Goal: Complete application form

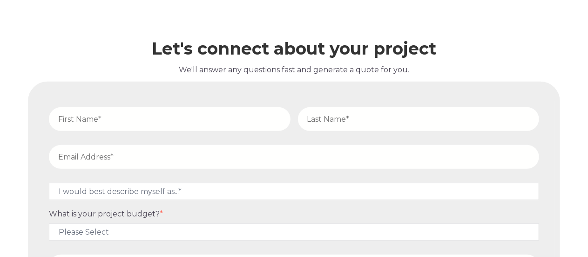
scroll to position [3724, 0]
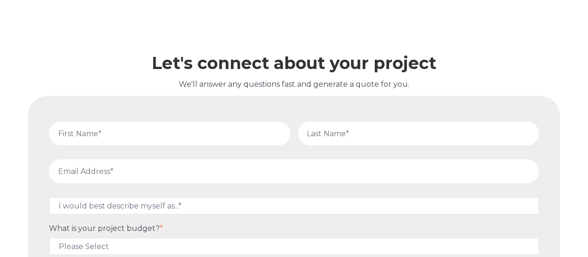
click at [203, 135] on input "text" at bounding box center [170, 134] width 242 height 24
type input "[PERSON_NAME]"
type input "[PERSON_NAME][EMAIL_ADDRESS][PERSON_NAME][DOMAIN_NAME]"
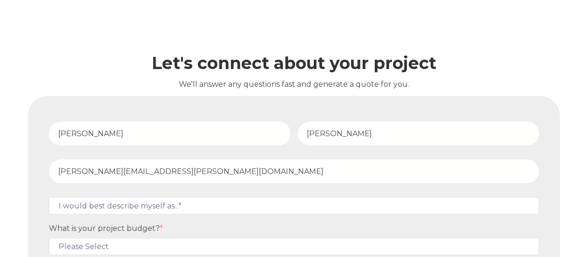
type input "[PHONE_NUMBER]"
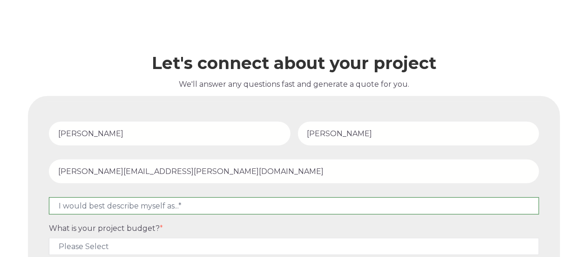
click at [164, 197] on select "I would best describe myself as...* Other I am an executive or owner of a compa…" at bounding box center [294, 205] width 490 height 17
select select "persona_10"
click at [49, 197] on select "I would best describe myself as...* Other I am an executive or owner of a compa…" at bounding box center [294, 205] width 490 height 17
click at [95, 197] on select "I would best describe myself as...* Other I am an executive or owner of a compa…" at bounding box center [294, 205] width 490 height 17
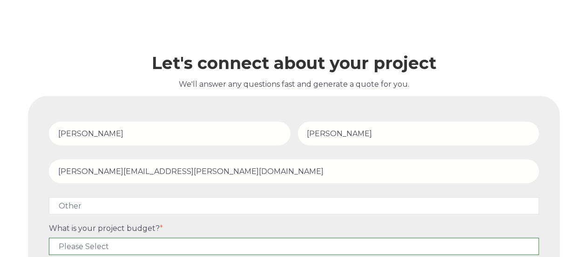
click at [197, 238] on select "Please Select $5,000 - $15,000 $15,000 - $25,000 $25,000 - $50,000 $50,000+" at bounding box center [294, 245] width 490 height 17
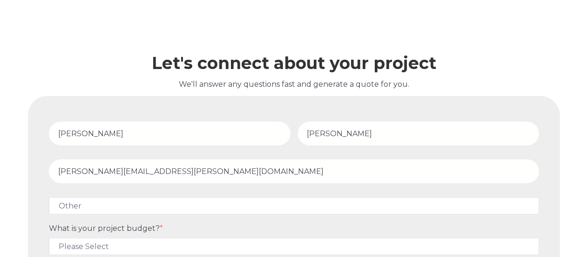
click at [213, 143] on fieldset "[PERSON_NAME]" at bounding box center [294, 136] width 498 height 38
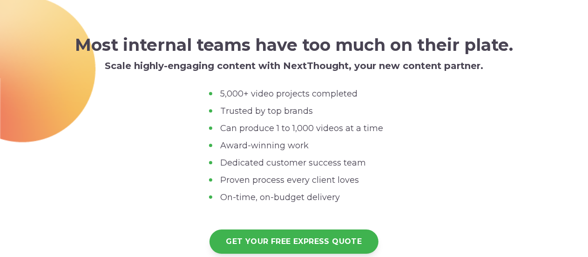
scroll to position [2979, 0]
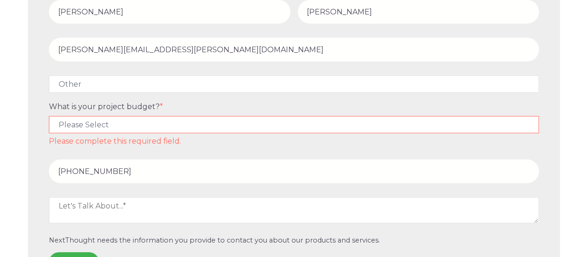
scroll to position [3863, 0]
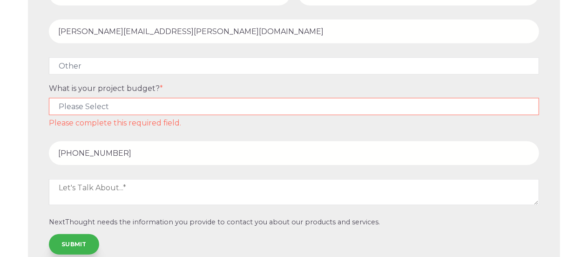
click at [150, 101] on select "Please Select $5,000 - $15,000 $15,000 - $25,000 $25,000 - $50,000 $50,000+" at bounding box center [294, 106] width 490 height 17
click at [199, 98] on select "Please Select $5,000 - $15,000 $15,000 - $25,000 $25,000 - $50,000 $50,000+" at bounding box center [294, 106] width 490 height 17
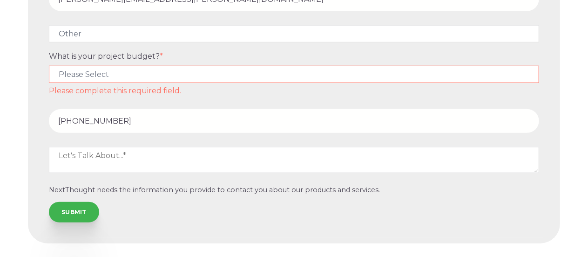
scroll to position [3910, 0]
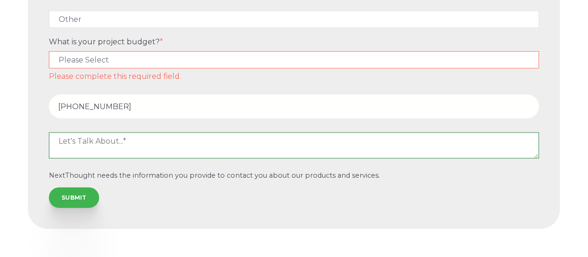
click at [143, 132] on textarea at bounding box center [294, 145] width 490 height 26
click at [117, 138] on textarea at bounding box center [294, 145] width 490 height 26
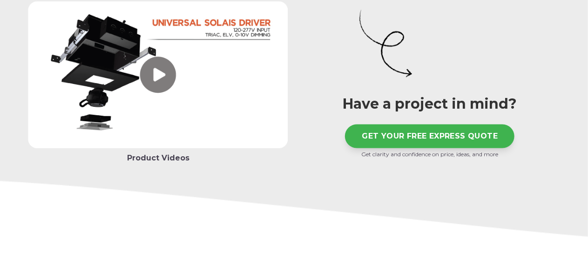
scroll to position [2293, 0]
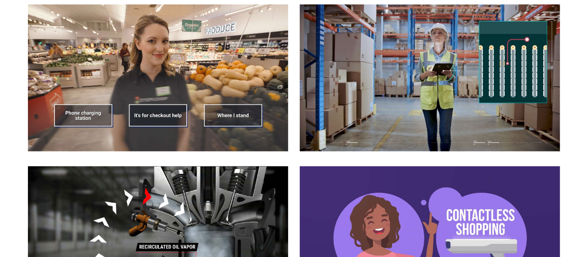
scroll to position [0, 0]
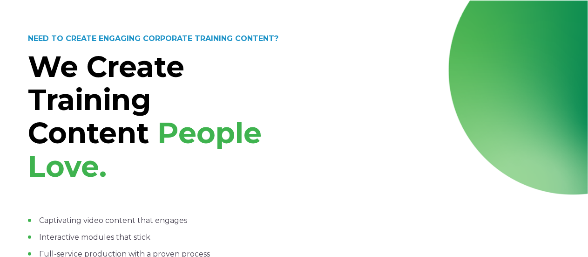
click at [111, 48] on div "NEED TO CREATE ENGAGING CORPORATE TRAINING CONTENT? We Create Training Content …" at bounding box center [158, 108] width 260 height 150
click at [65, 67] on span "We Create Training Content" at bounding box center [106, 100] width 156 height 102
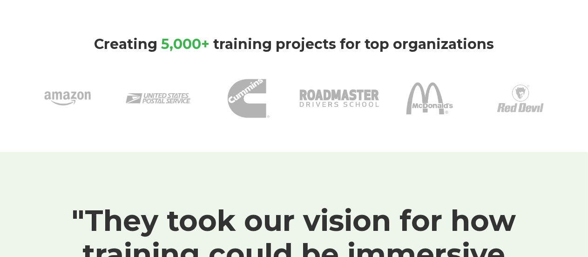
scroll to position [419, 0]
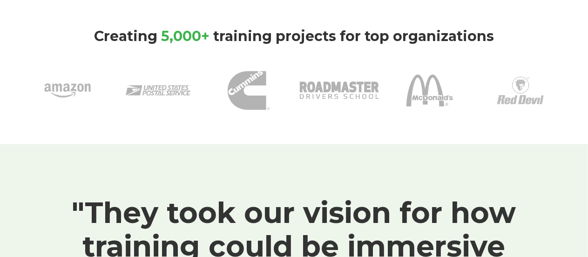
click at [418, 109] on img at bounding box center [429, 90] width 47 height 47
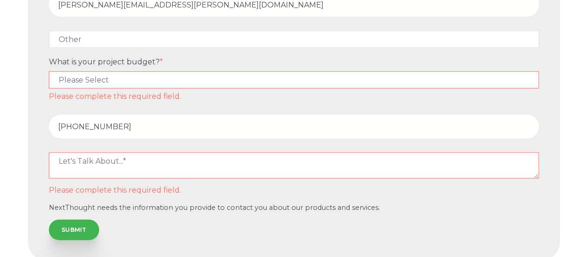
scroll to position [3748, 0]
